Goal: Task Accomplishment & Management: Manage account settings

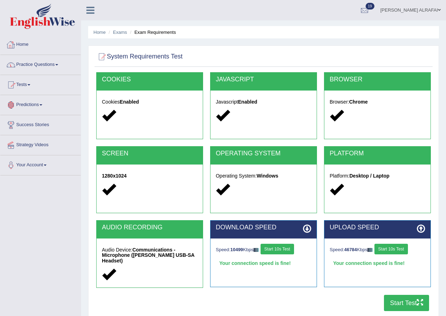
click at [404, 11] on link "Habeeb Hamed ALRAFAI" at bounding box center [410, 9] width 71 height 18
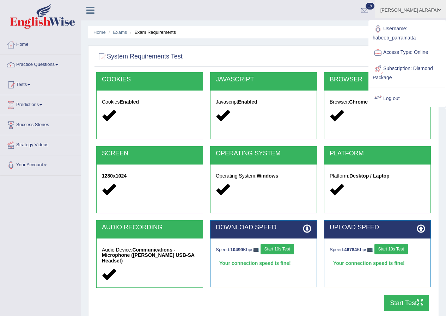
click at [392, 95] on link "Log out" at bounding box center [407, 99] width 76 height 16
